Goal: Task Accomplishment & Management: Use online tool/utility

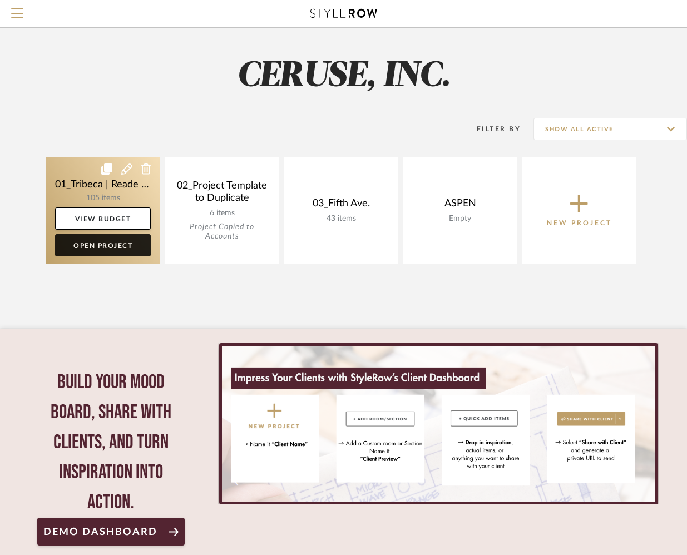
click at [96, 247] on link "Open Project" at bounding box center [103, 245] width 96 height 22
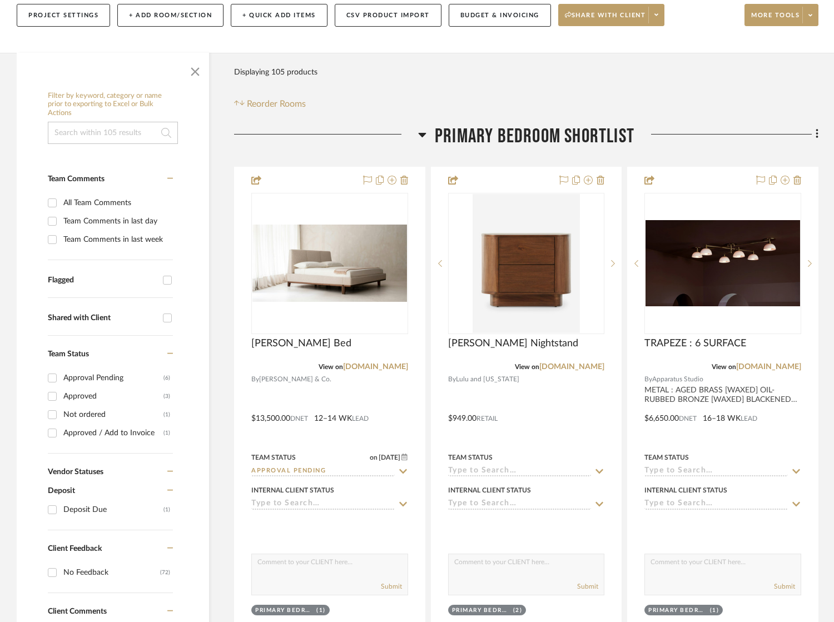
scroll to position [156, 0]
click at [51, 397] on input "Approved (3)" at bounding box center [52, 396] width 18 height 18
checkbox input "true"
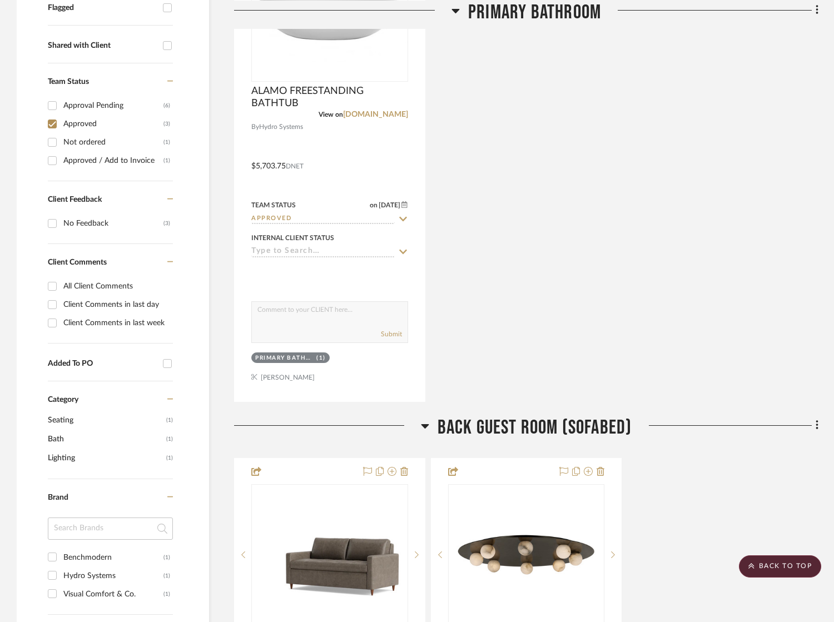
scroll to position [331, 0]
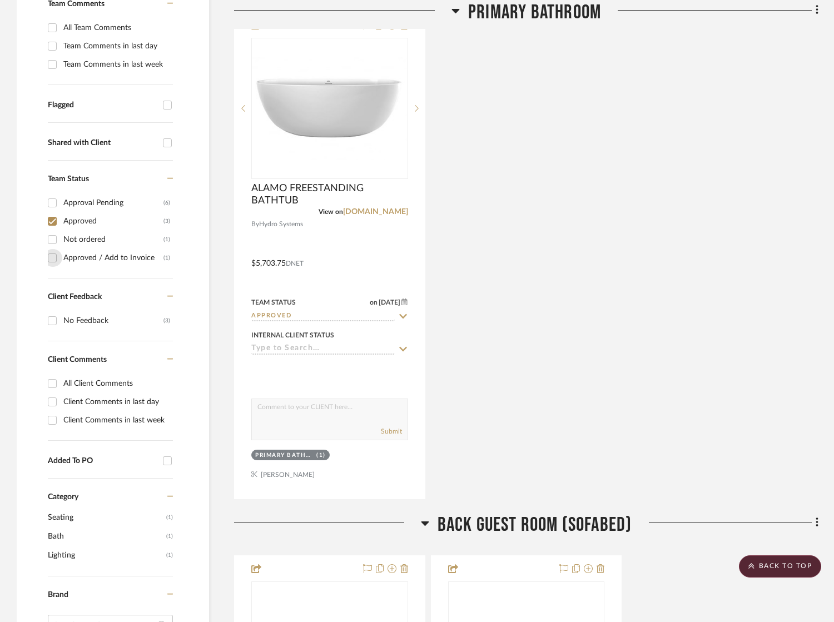
click at [52, 257] on input "Approved / Add to Invoice (1)" at bounding box center [52, 258] width 18 height 18
checkbox input "true"
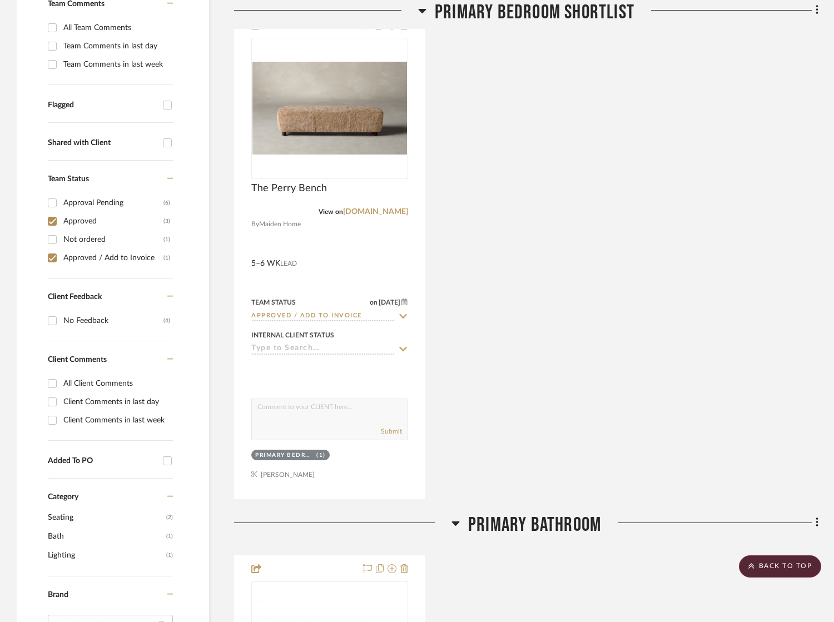
click at [51, 201] on input "Approval Pending (6)" at bounding box center [52, 203] width 18 height 18
checkbox input "true"
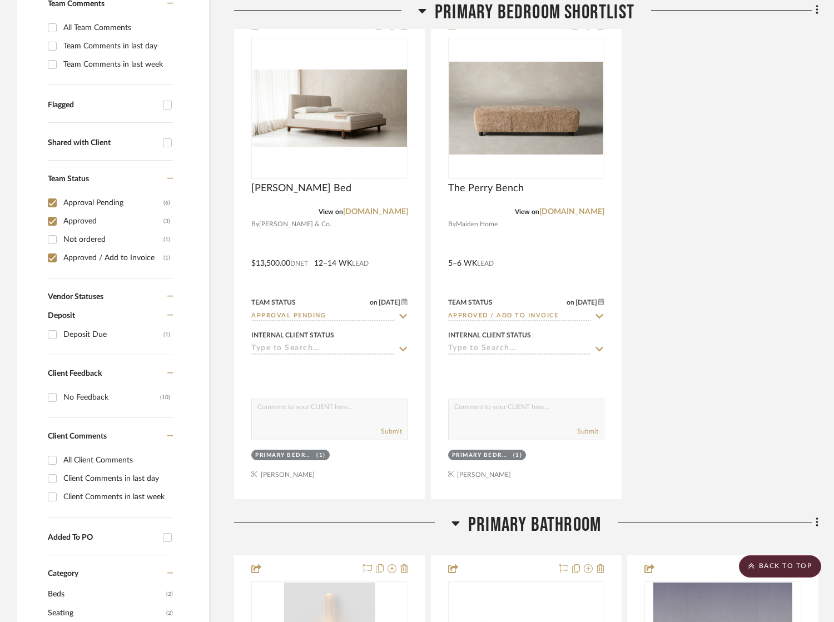
click at [52, 236] on input "Not ordered (1)" at bounding box center [52, 240] width 18 height 18
checkbox input "true"
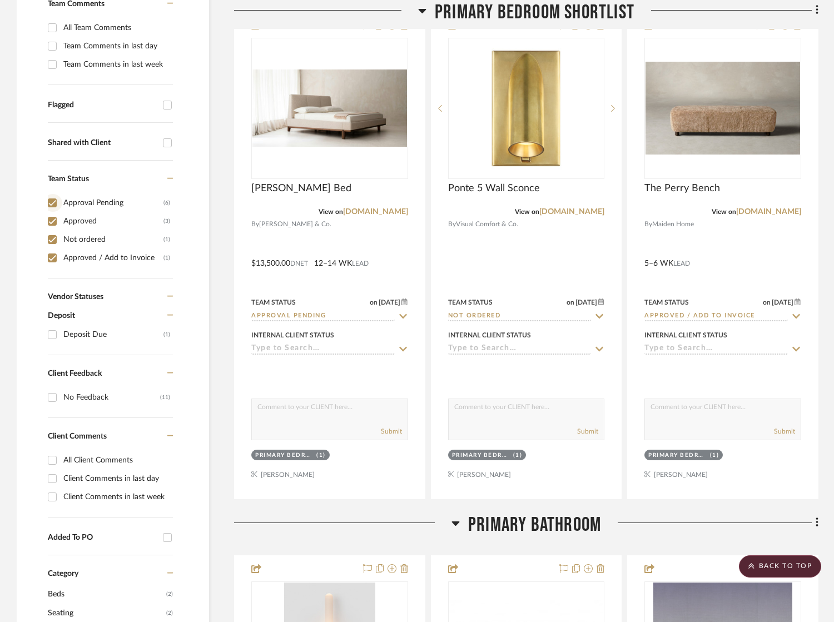
click at [53, 202] on input "Approval Pending (6)" at bounding box center [52, 203] width 18 height 18
checkbox input "false"
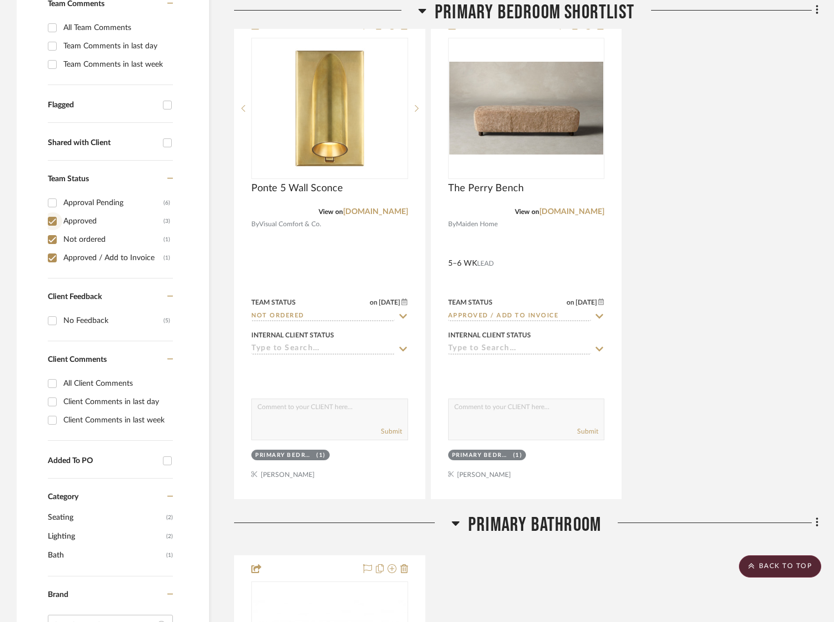
click at [53, 217] on input "Approved (3)" at bounding box center [52, 221] width 18 height 18
checkbox input "false"
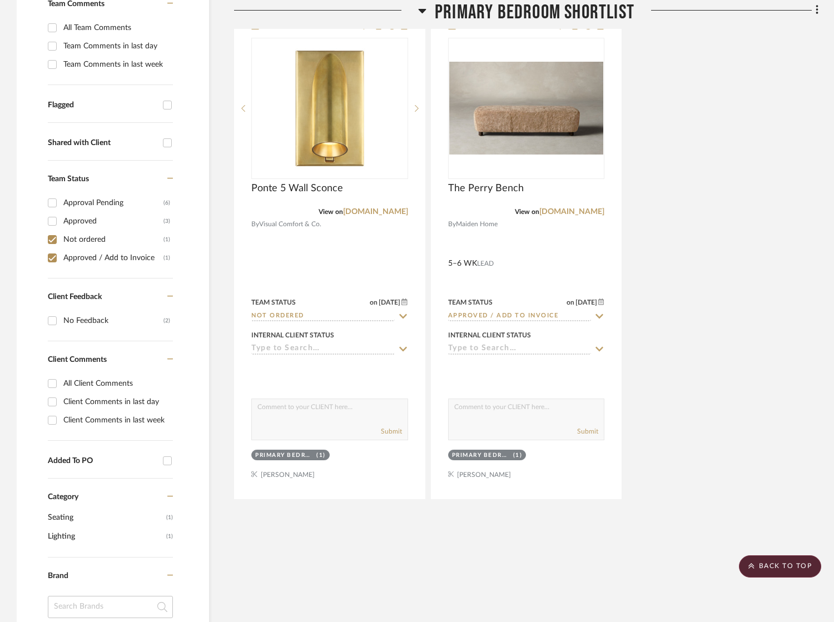
click at [51, 234] on input "Not ordered (1)" at bounding box center [52, 240] width 18 height 18
checkbox input "false"
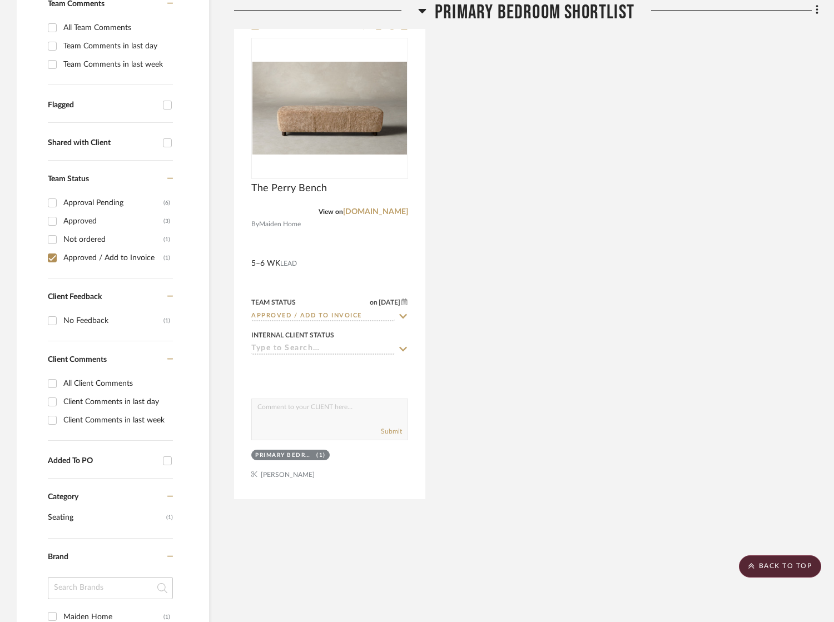
click at [50, 255] on input "Approved / Add to Invoice (1)" at bounding box center [52, 258] width 18 height 18
checkbox input "false"
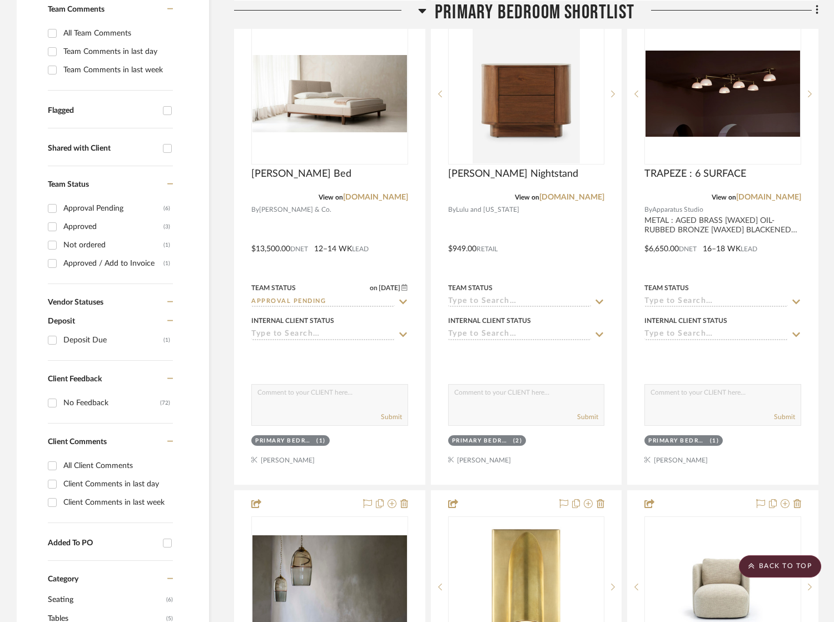
scroll to position [251, 0]
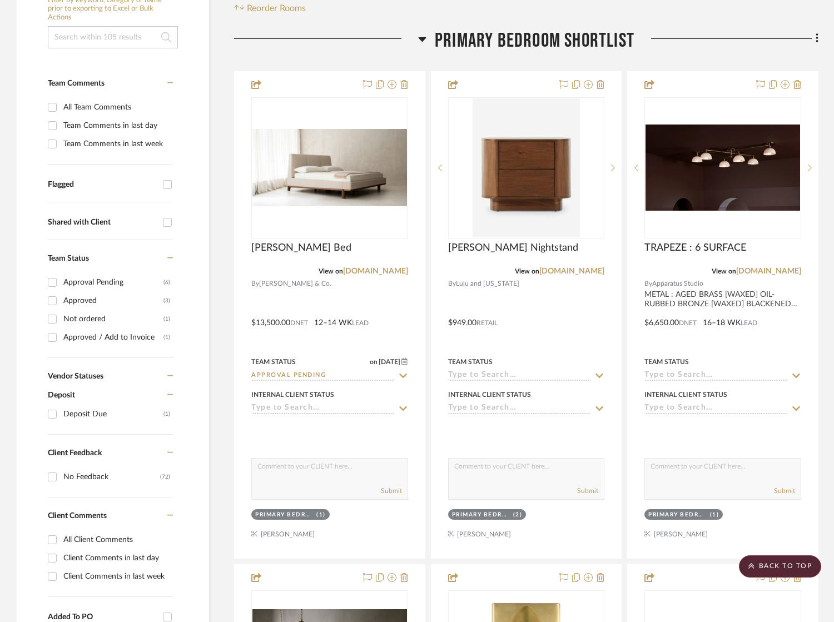
click at [52, 279] on input "Approval Pending (6)" at bounding box center [52, 283] width 18 height 18
checkbox input "true"
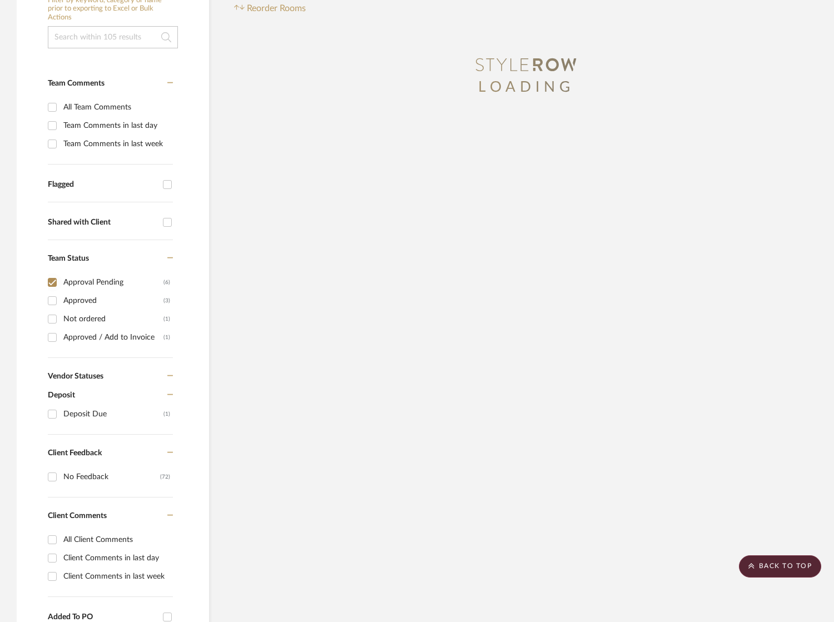
click at [52, 298] on input "Approved (3)" at bounding box center [52, 301] width 18 height 18
checkbox input "true"
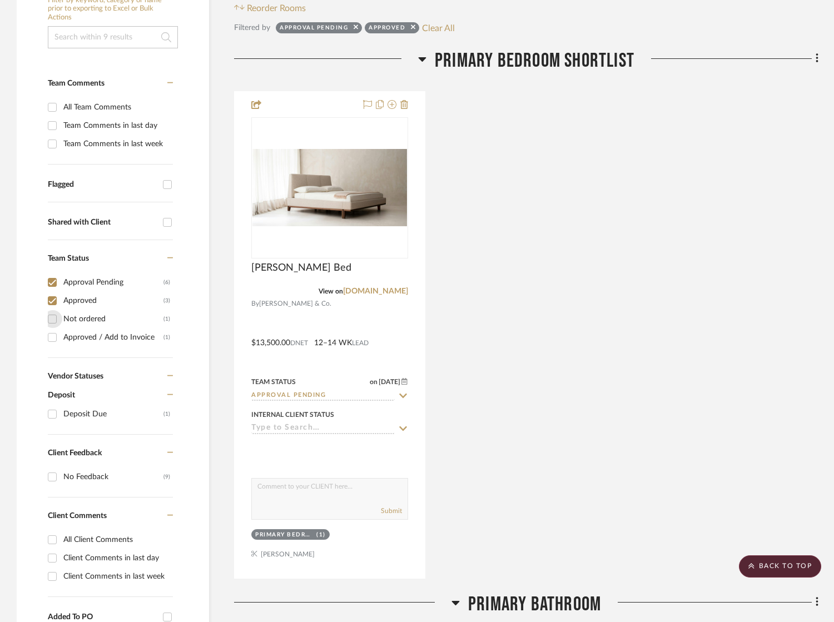
click at [51, 313] on input "Not ordered (1)" at bounding box center [52, 319] width 18 height 18
checkbox input "true"
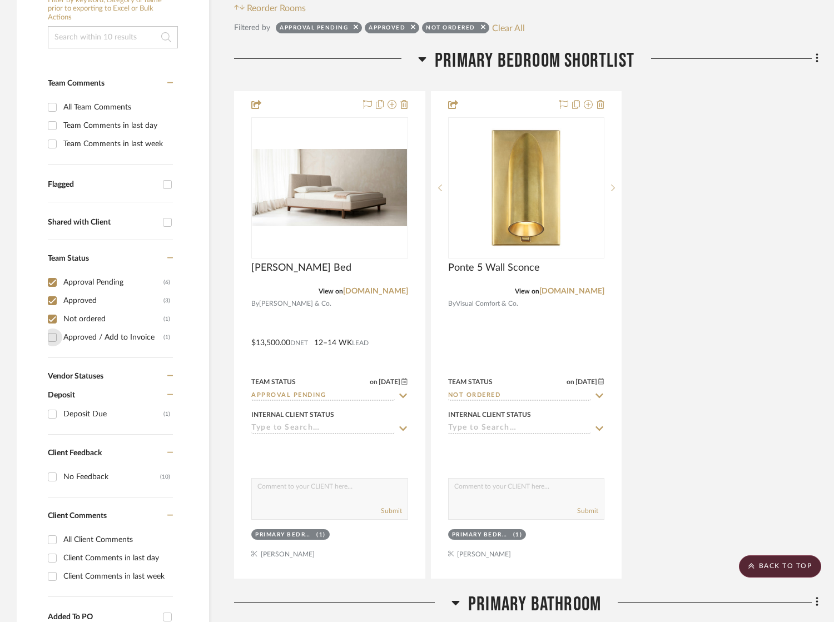
click at [52, 338] on input "Approved / Add to Invoice (1)" at bounding box center [52, 338] width 18 height 18
checkbox input "true"
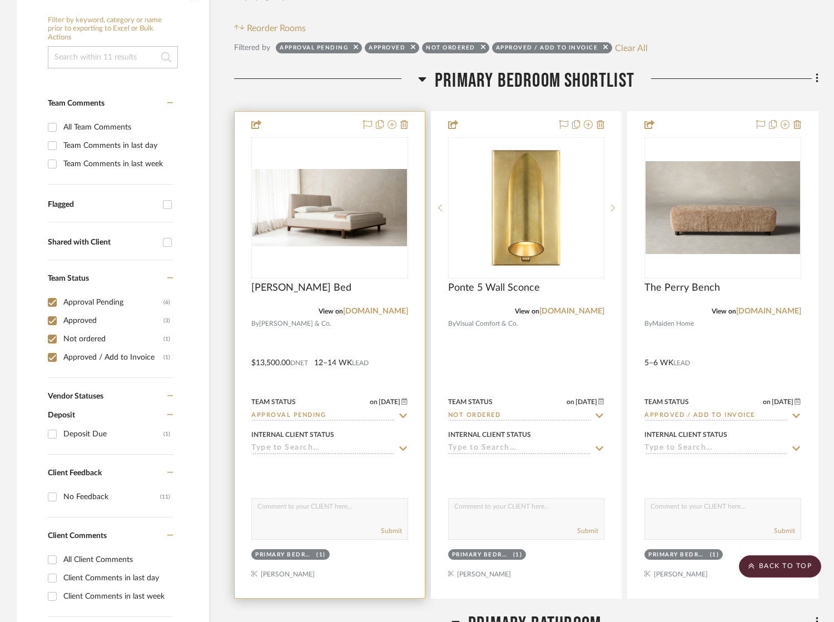
scroll to position [0, 0]
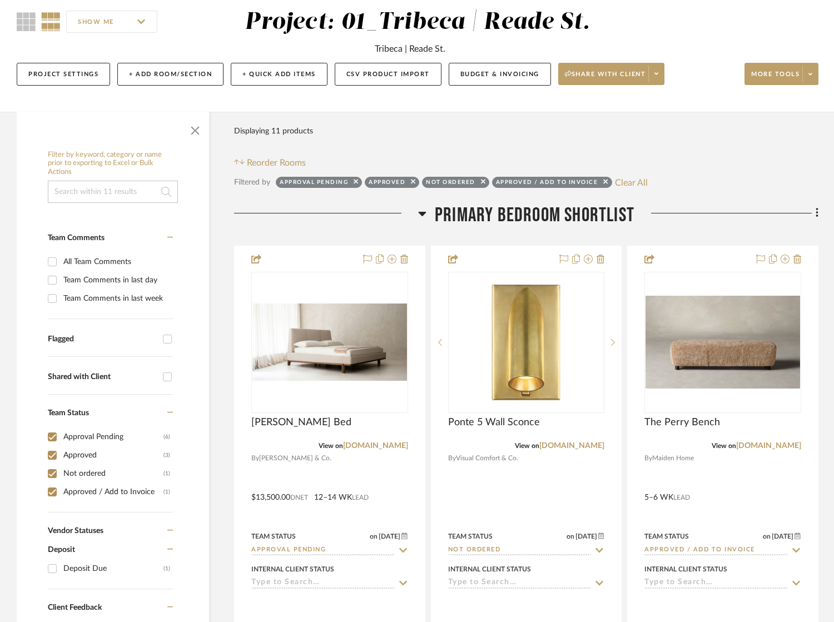
scroll to position [98, 0]
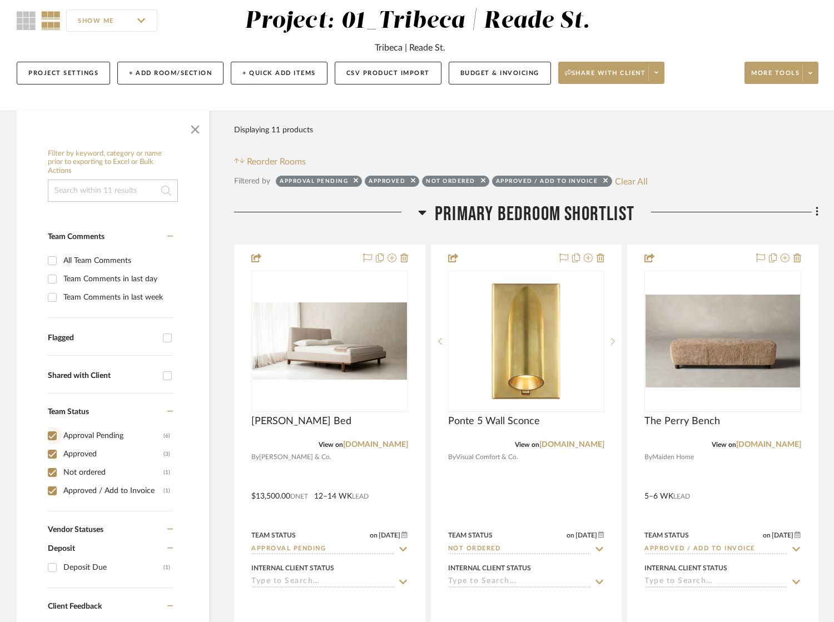
drag, startPoint x: 51, startPoint y: 432, endPoint x: 55, endPoint y: 419, distance: 14.1
click at [50, 432] on input "Approval Pending (6)" at bounding box center [52, 436] width 18 height 18
checkbox input "false"
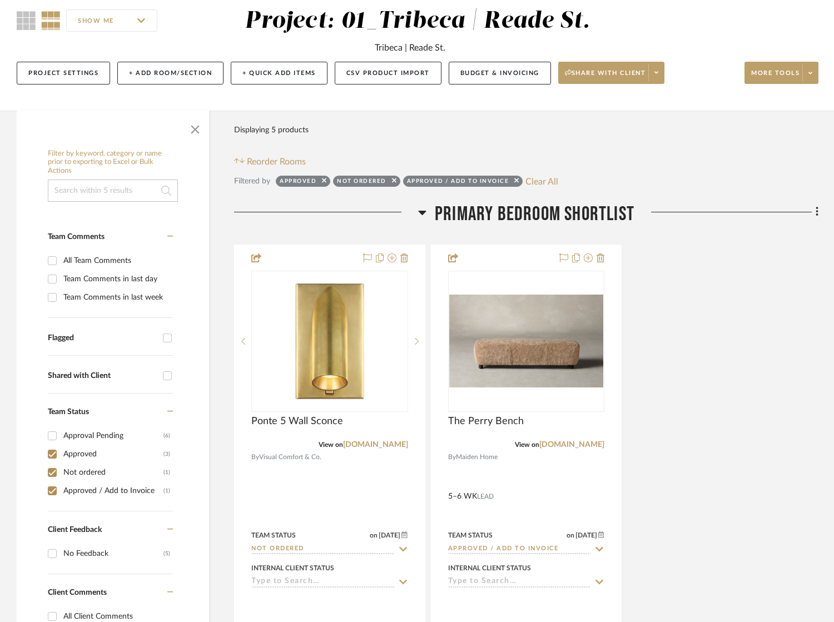
click at [52, 451] on input "Approved (3)" at bounding box center [52, 455] width 18 height 18
checkbox input "false"
click at [48, 475] on input "Not ordered (1)" at bounding box center [52, 473] width 18 height 18
checkbox input "false"
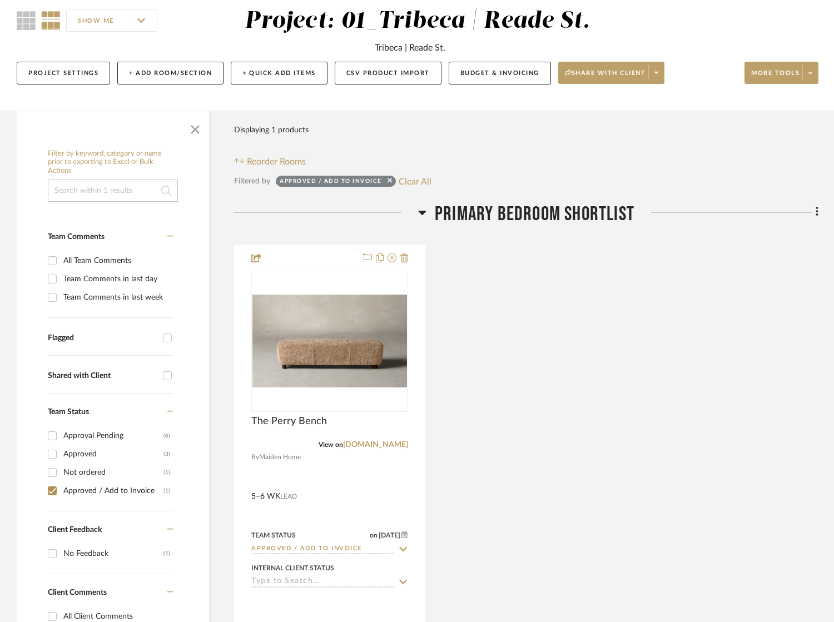
click at [53, 487] on input "Approved / Add to Invoice (1)" at bounding box center [52, 491] width 18 height 18
checkbox input "false"
